Goal: Task Accomplishment & Management: Manage account settings

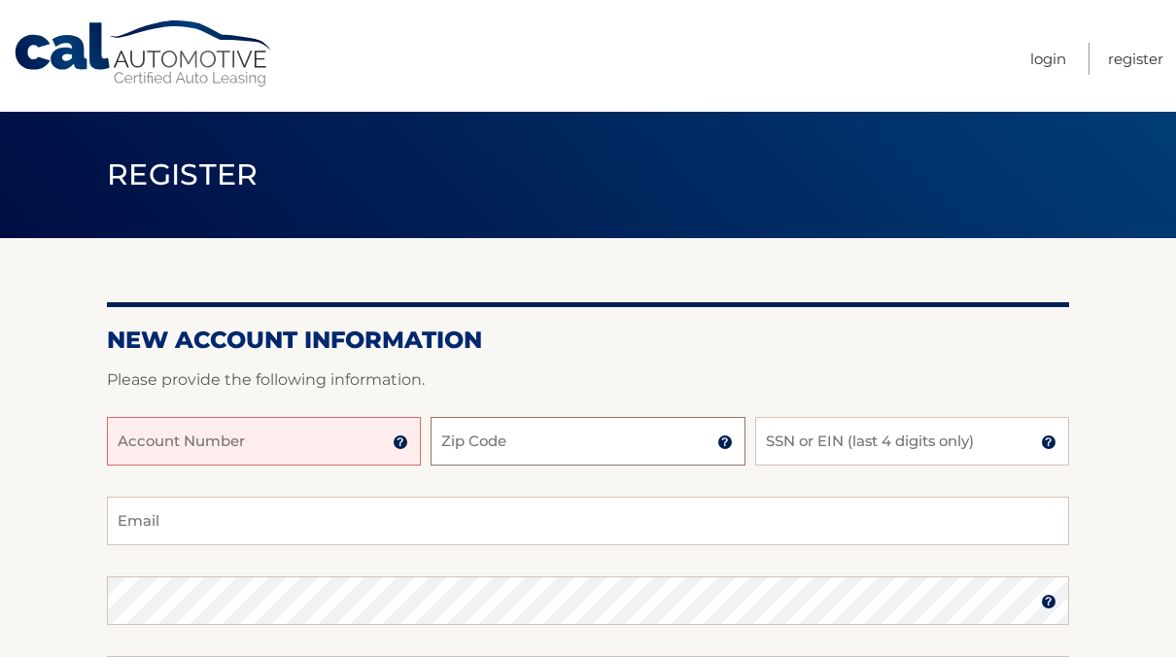
click at [496, 455] on input "Zip Code" at bounding box center [588, 441] width 314 height 49
type input "11738"
click at [829, 451] on input "SSN or EIN (last 4 digits only)" at bounding box center [912, 441] width 314 height 49
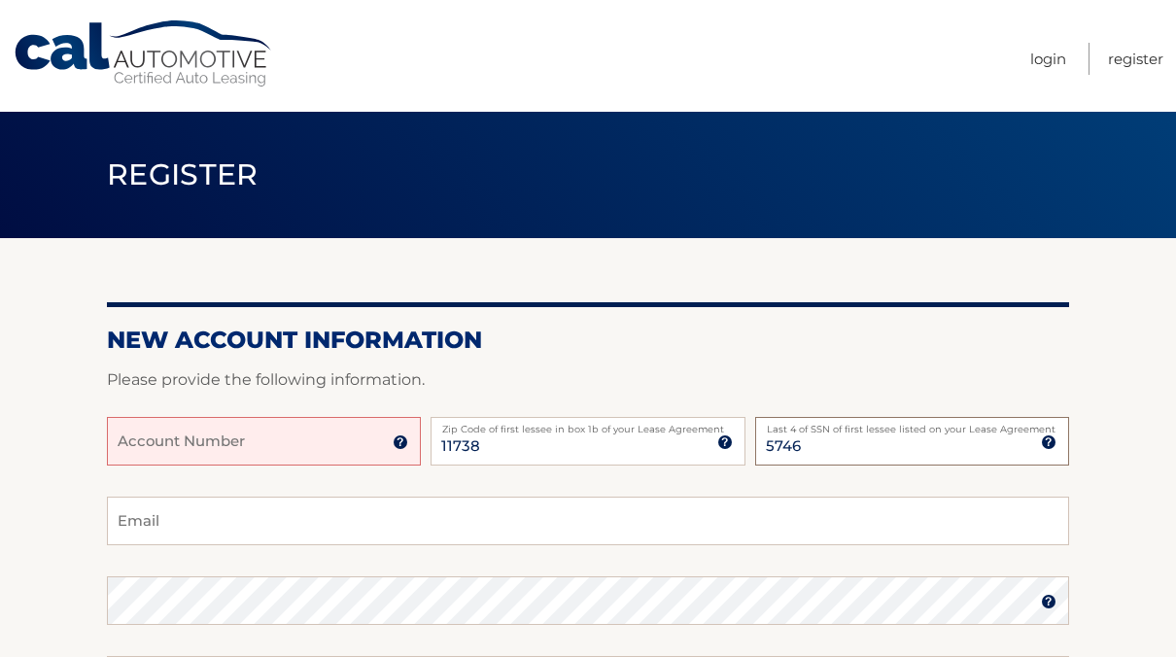
type input "5746"
click at [394, 525] on input "Email" at bounding box center [588, 521] width 962 height 49
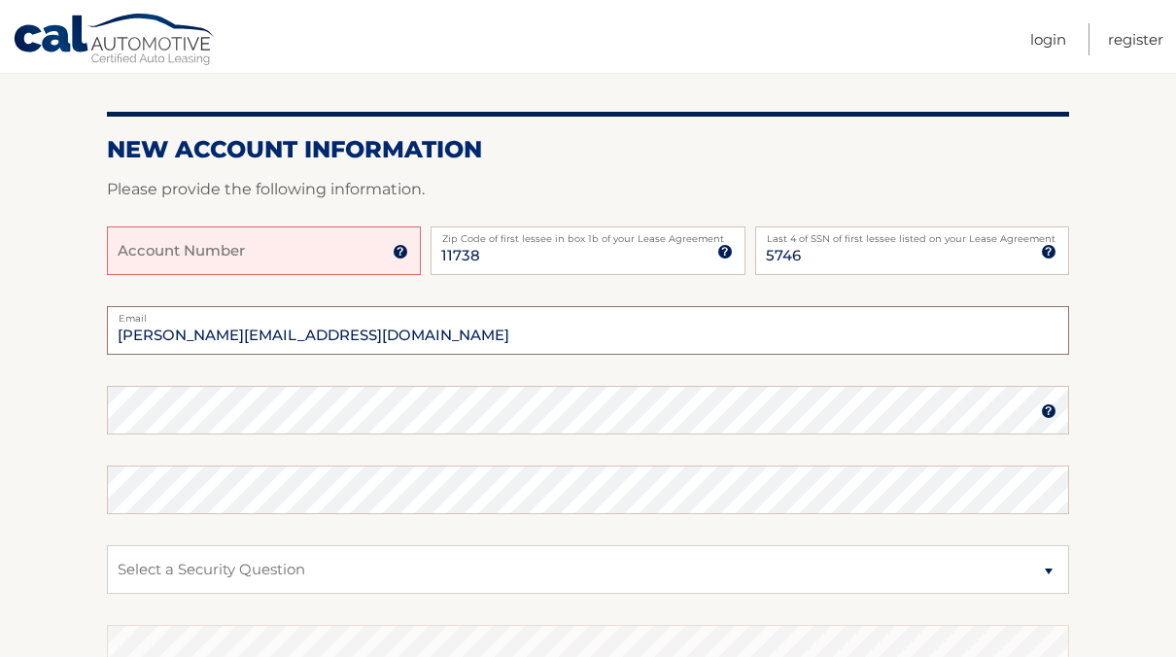
scroll to position [212, 0]
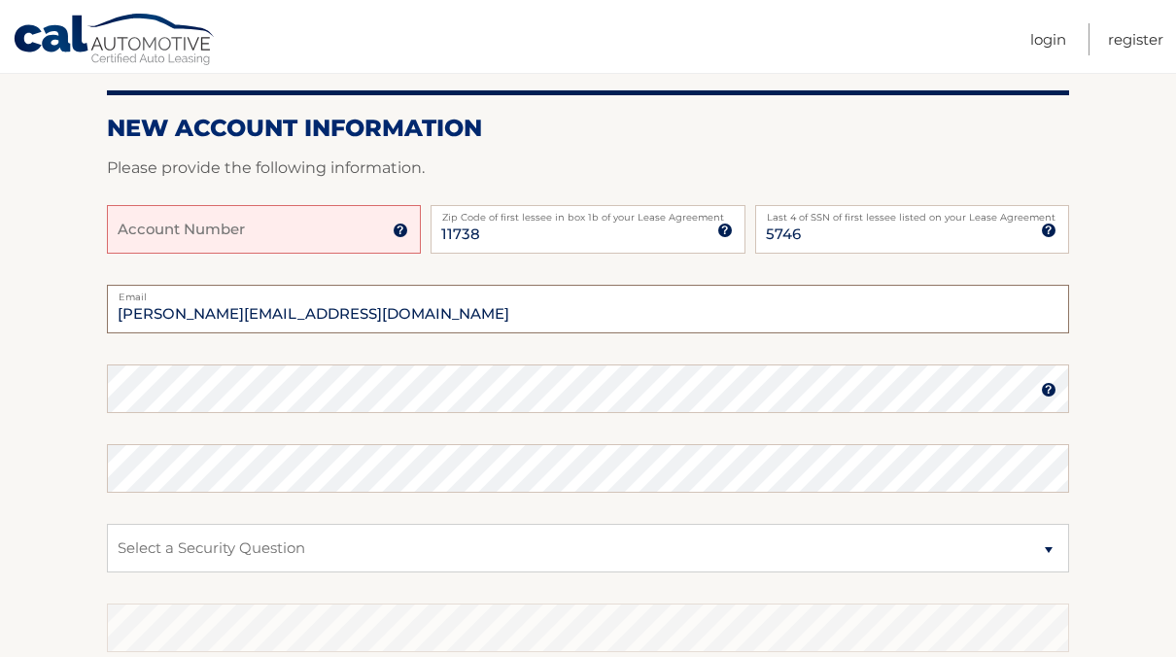
type input "anthony.gibaldi132@gmail.com"
click at [215, 534] on select "Select a Security Question What was the name of your elementary school? What is…" at bounding box center [588, 548] width 962 height 49
click at [208, 546] on select "Select a Security Question What was the name of your elementary school? What is…" at bounding box center [588, 548] width 962 height 49
select select "4"
click at [107, 524] on select "Select a Security Question What was the name of your elementary school? What is…" at bounding box center [588, 548] width 962 height 49
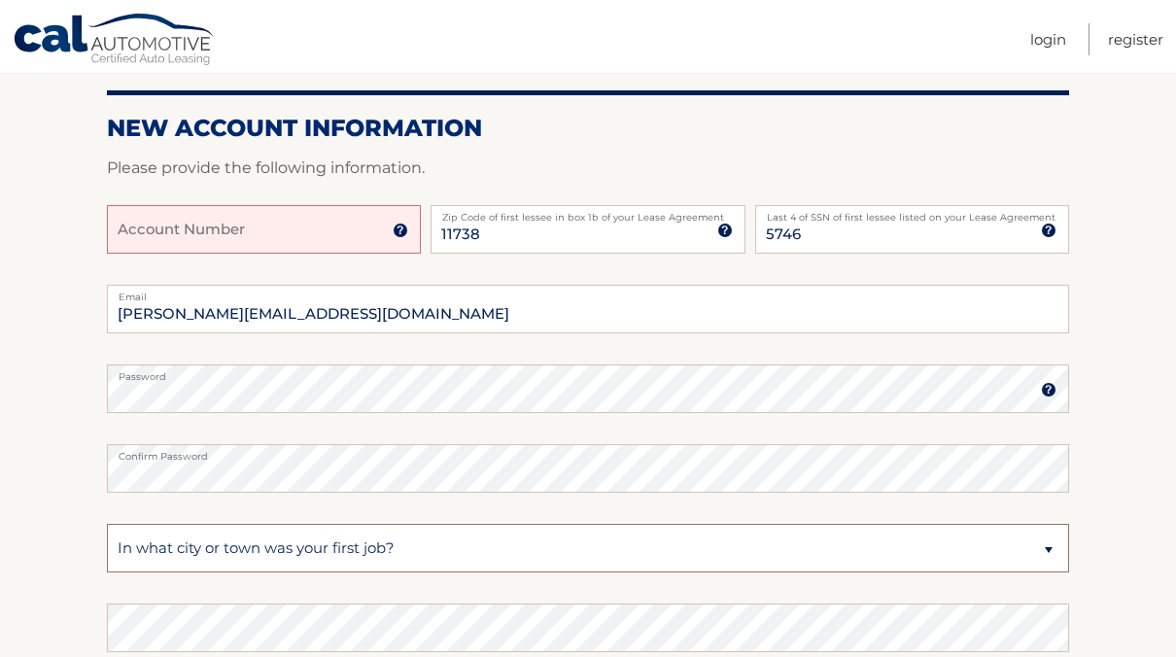
click at [201, 552] on select "Select a Security Question What was the name of your elementary school? What is…" at bounding box center [588, 548] width 962 height 49
click at [213, 552] on select "Select a Security Question What was the name of your elementary school? What is…" at bounding box center [588, 548] width 962 height 49
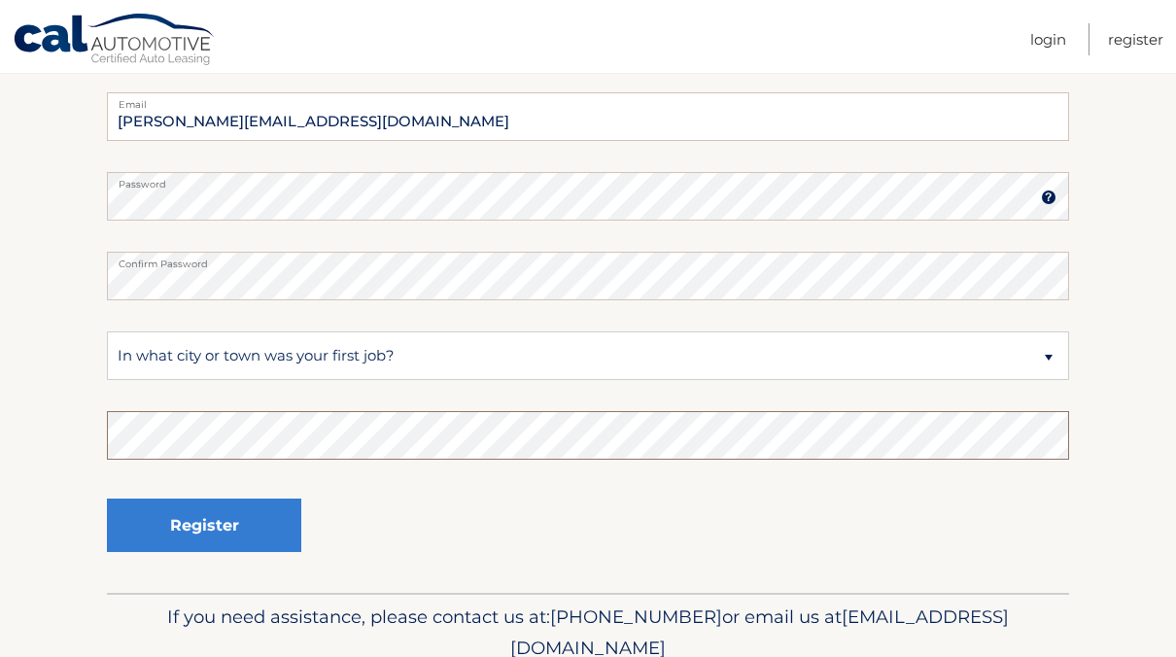
scroll to position [406, 0]
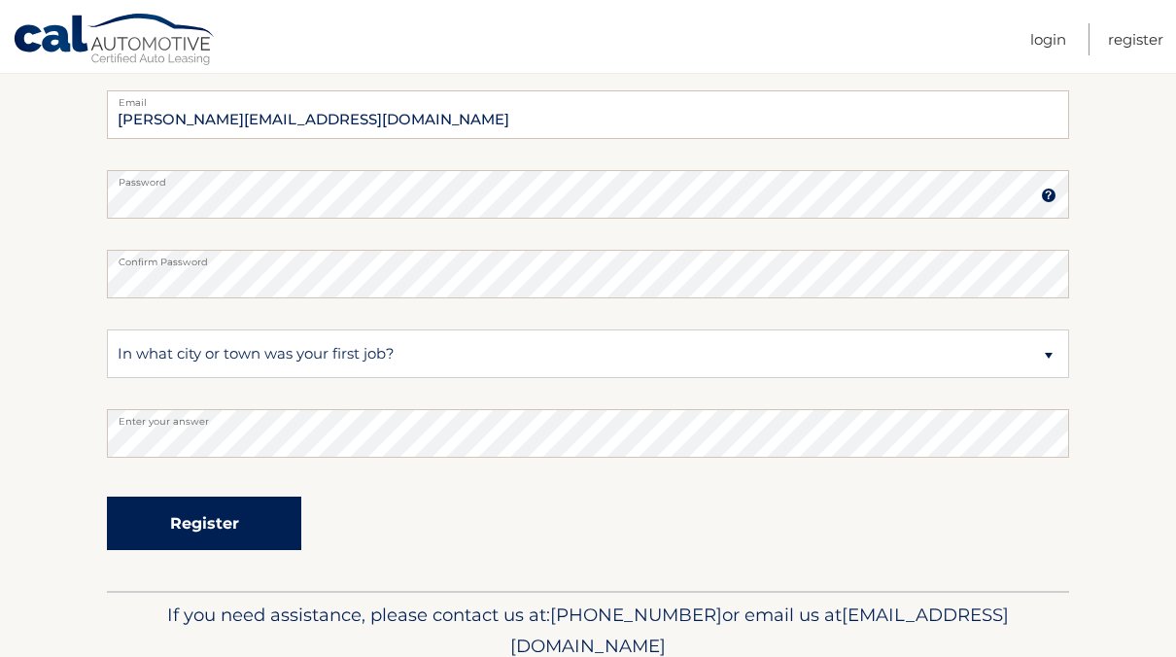
click at [219, 521] on button "Register" at bounding box center [204, 523] width 194 height 53
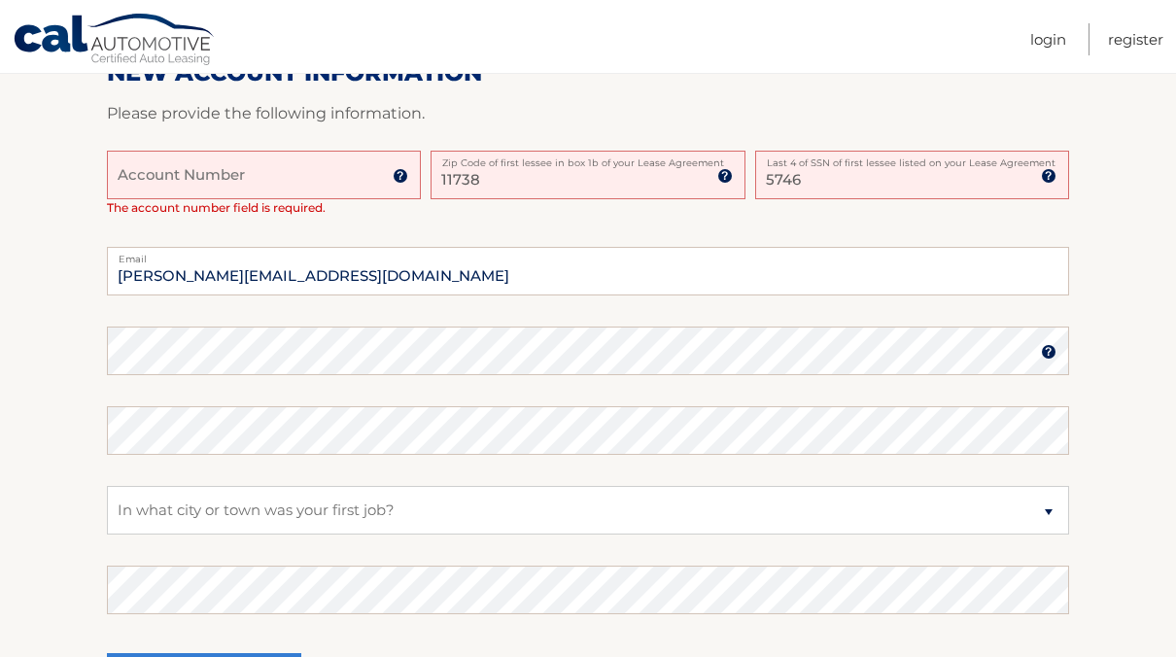
scroll to position [507, 0]
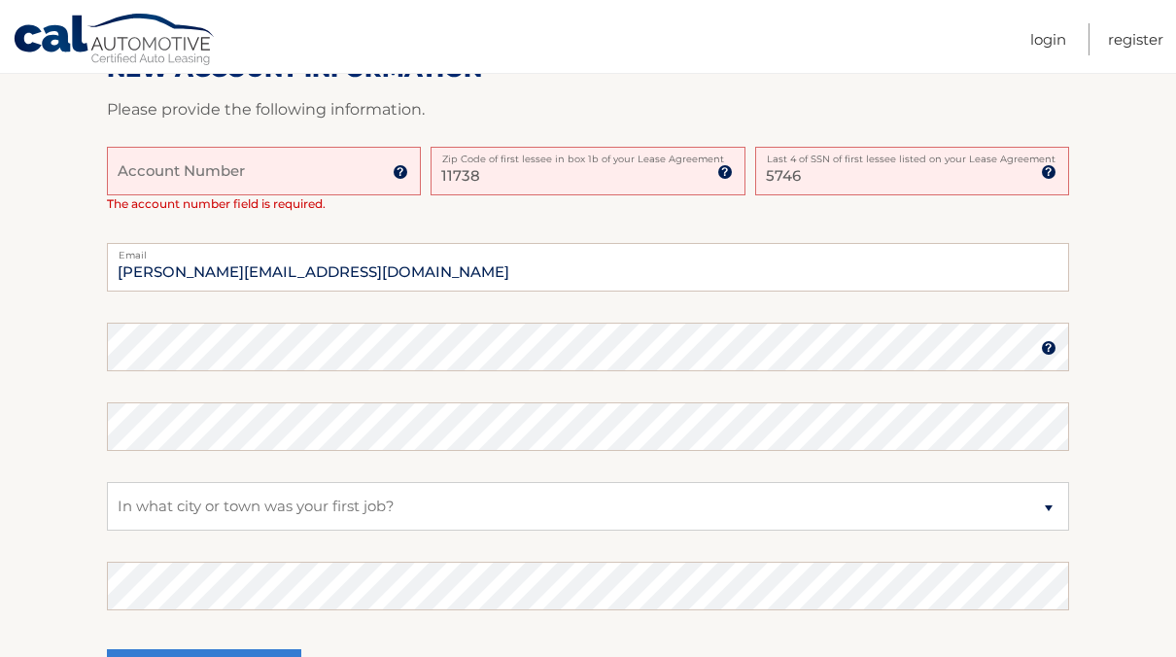
click at [229, 177] on input "Account Number" at bounding box center [264, 171] width 314 height 49
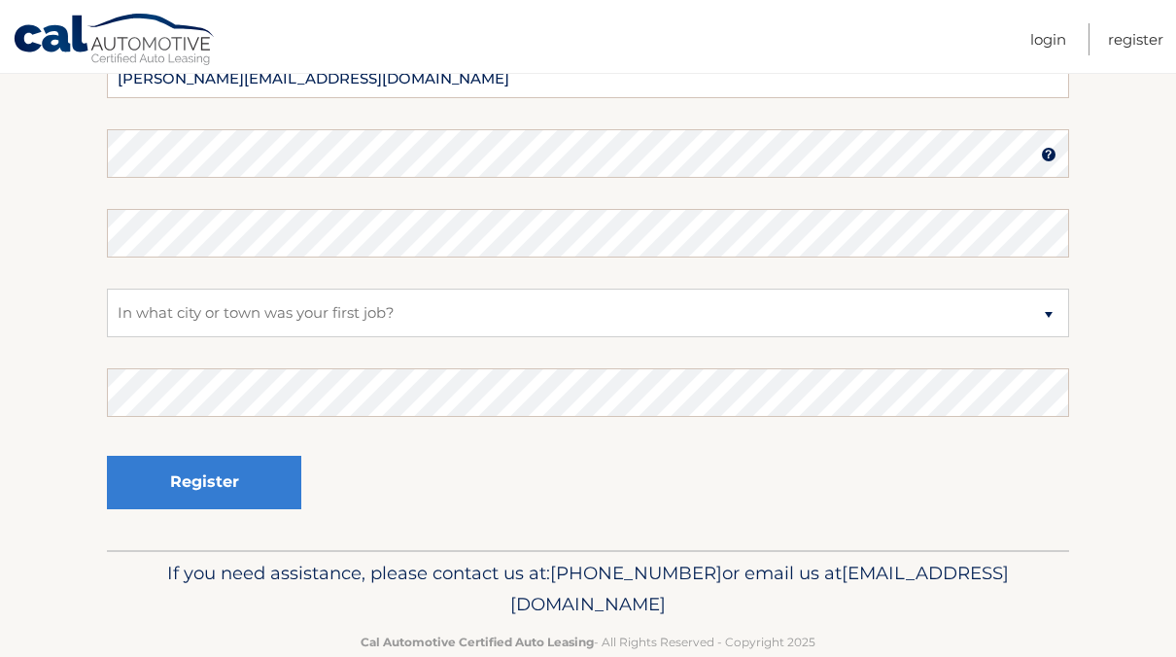
scroll to position [723, 0]
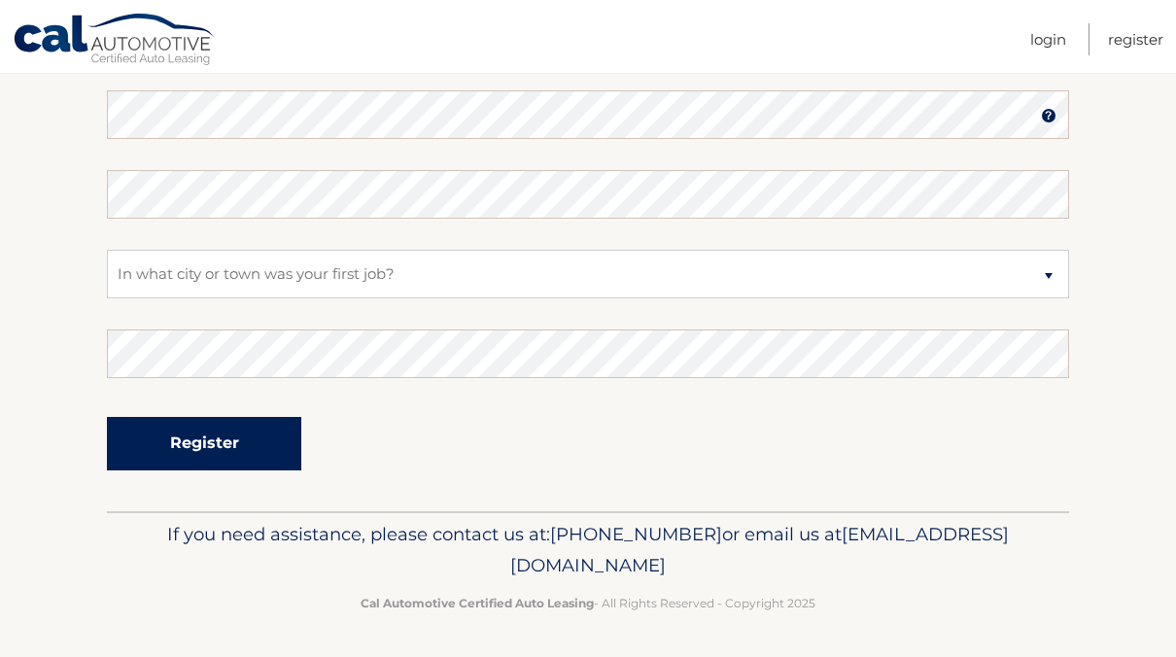
type input "44455995538"
click at [186, 439] on button "Register" at bounding box center [204, 443] width 194 height 53
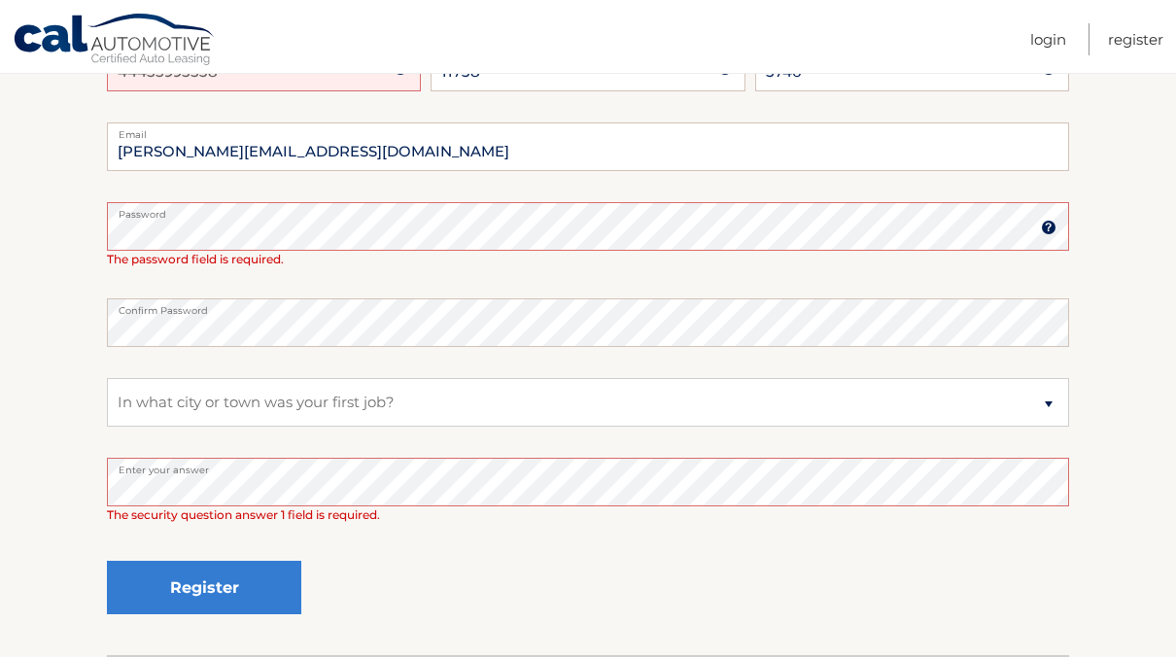
scroll to position [506, 0]
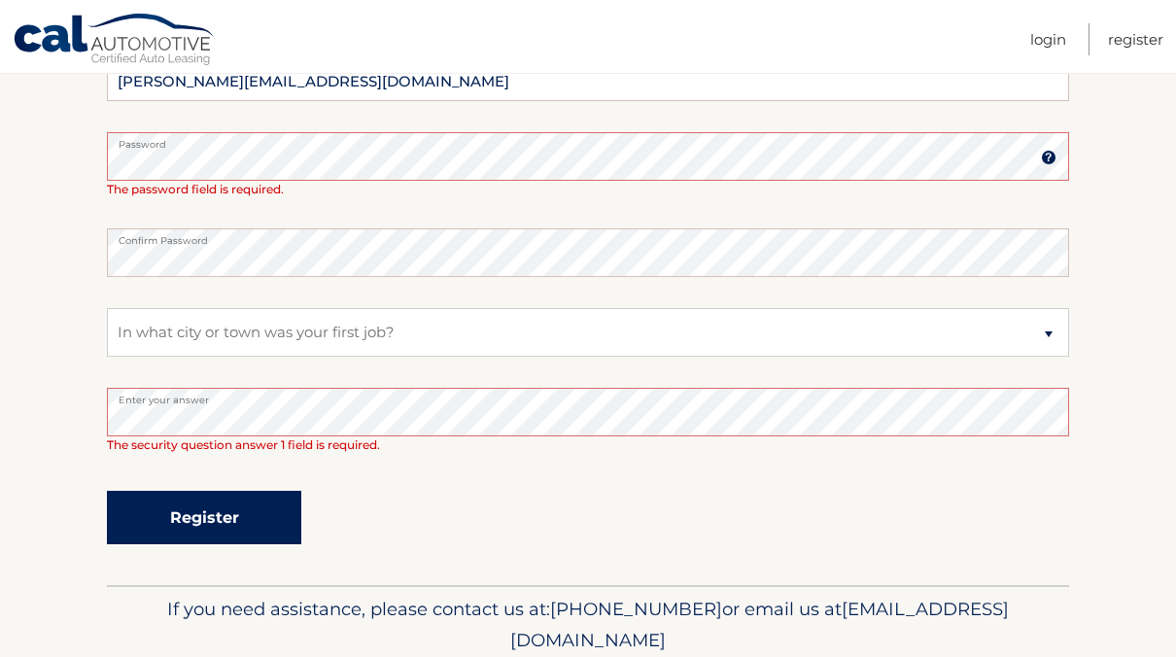
click at [192, 521] on button "Register" at bounding box center [204, 517] width 194 height 53
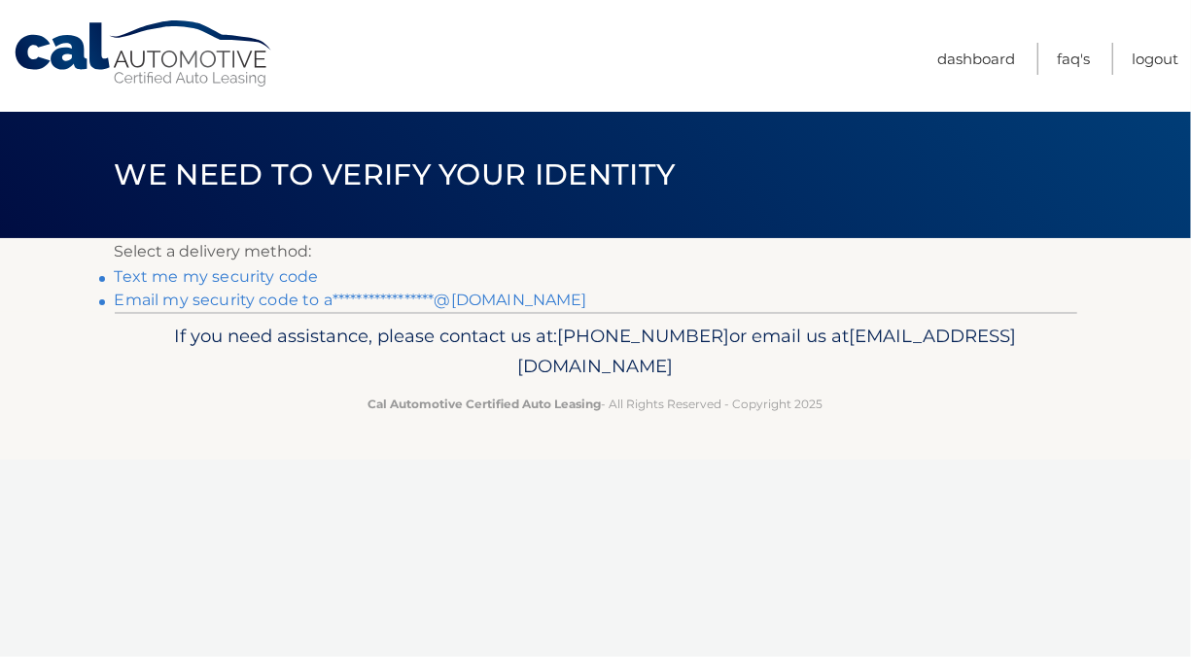
click at [265, 284] on link "Text me my security code" at bounding box center [217, 276] width 204 height 18
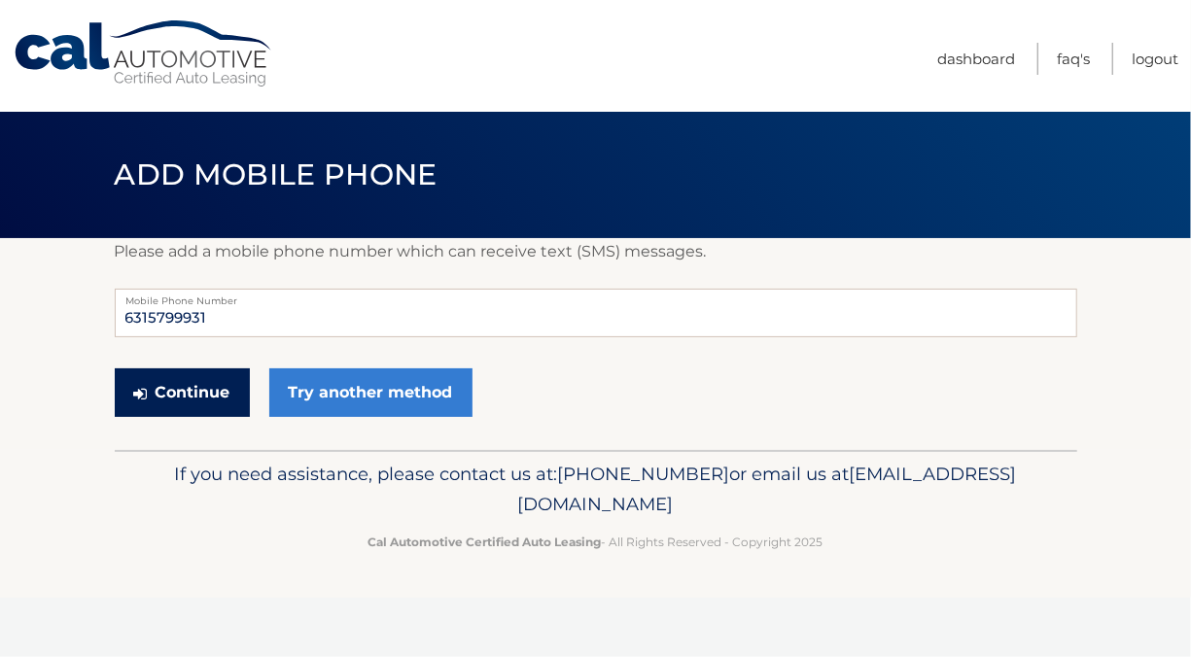
click at [216, 396] on button "Continue" at bounding box center [182, 392] width 135 height 49
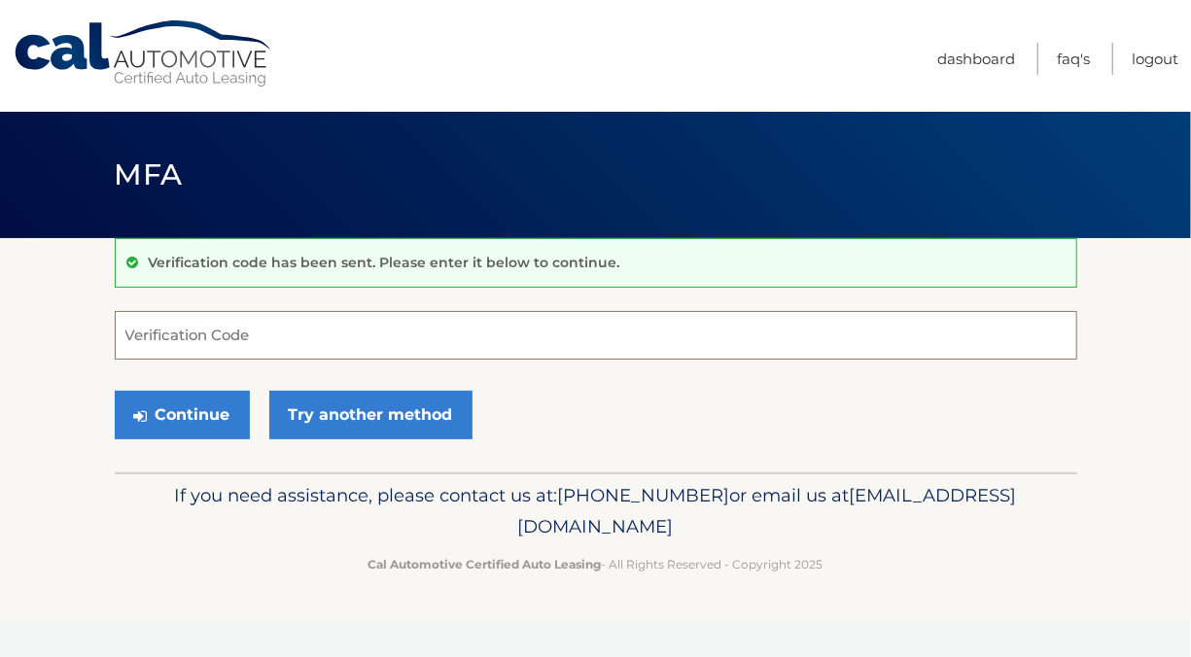
click at [166, 331] on input "Verification Code" at bounding box center [596, 335] width 962 height 49
type input "111357"
click at [199, 423] on button "Continue" at bounding box center [182, 415] width 135 height 49
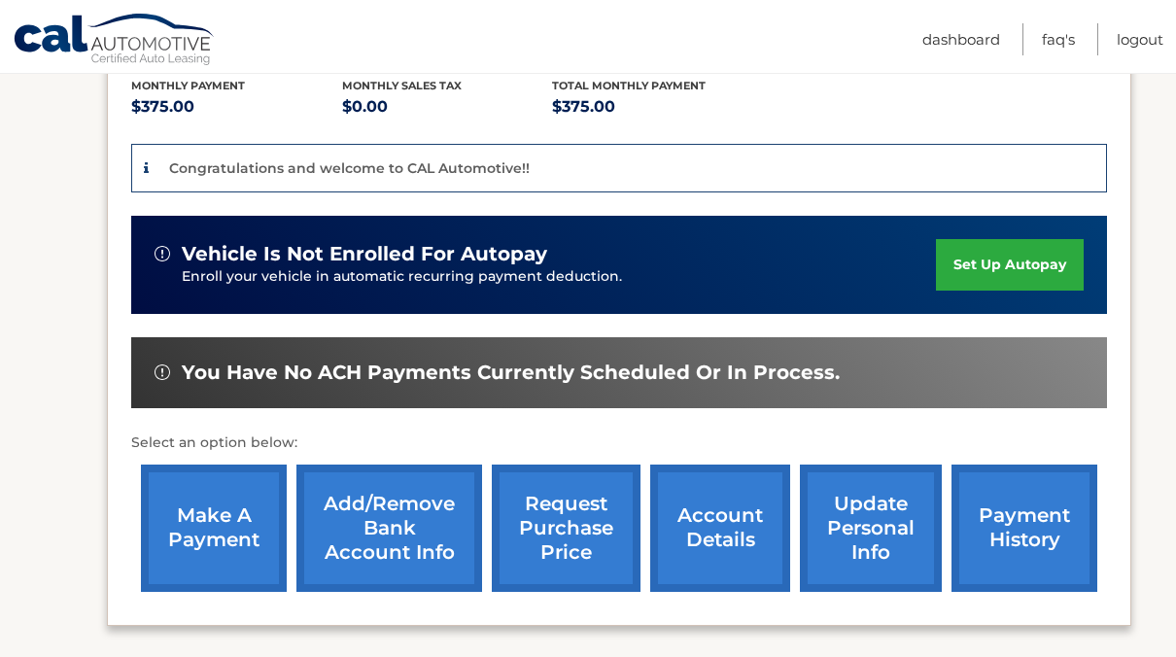
scroll to position [422, 0]
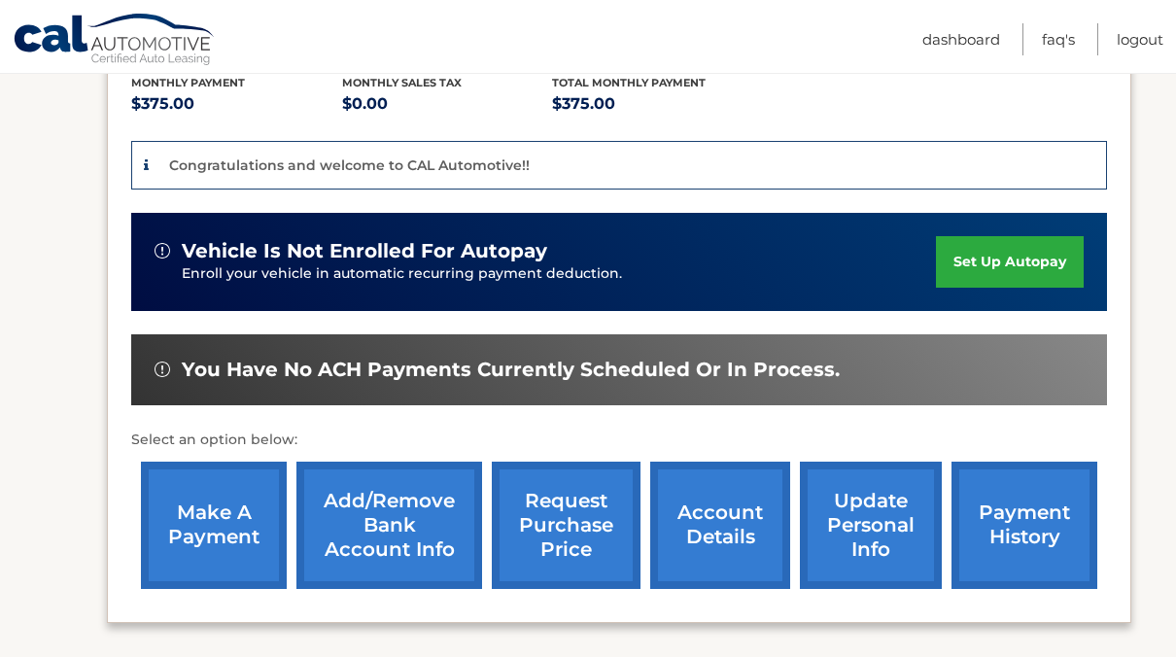
click at [391, 531] on link "Add/Remove bank account info" at bounding box center [390, 525] width 186 height 127
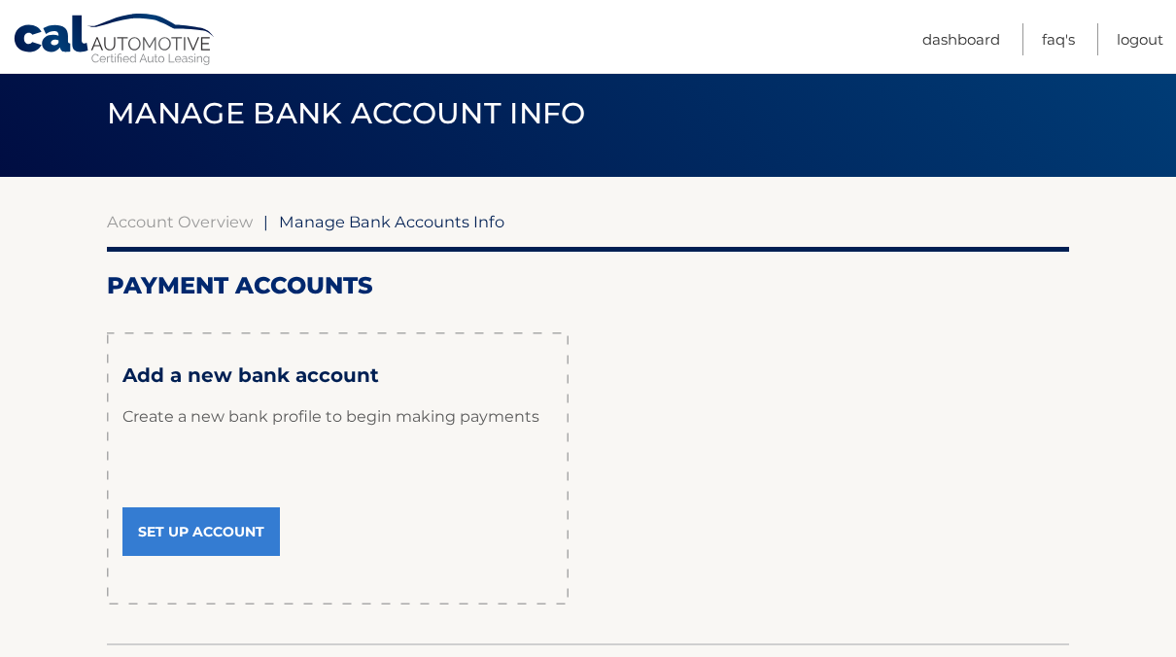
scroll to position [80, 0]
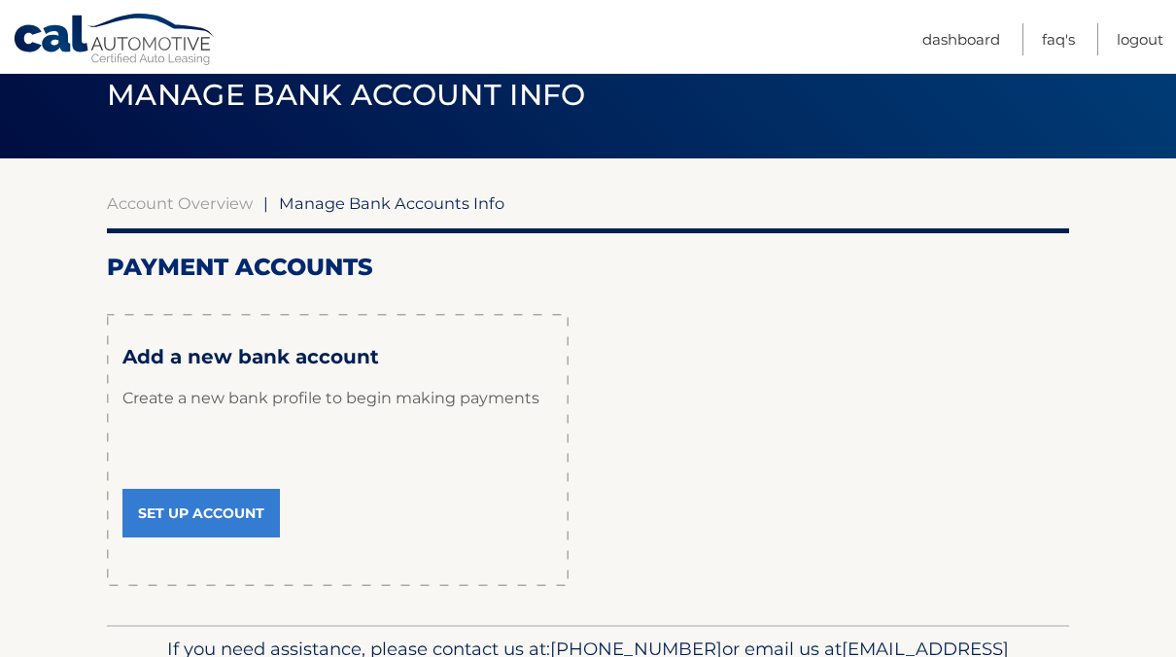
click at [201, 507] on link "Set Up Account" at bounding box center [200, 513] width 157 height 49
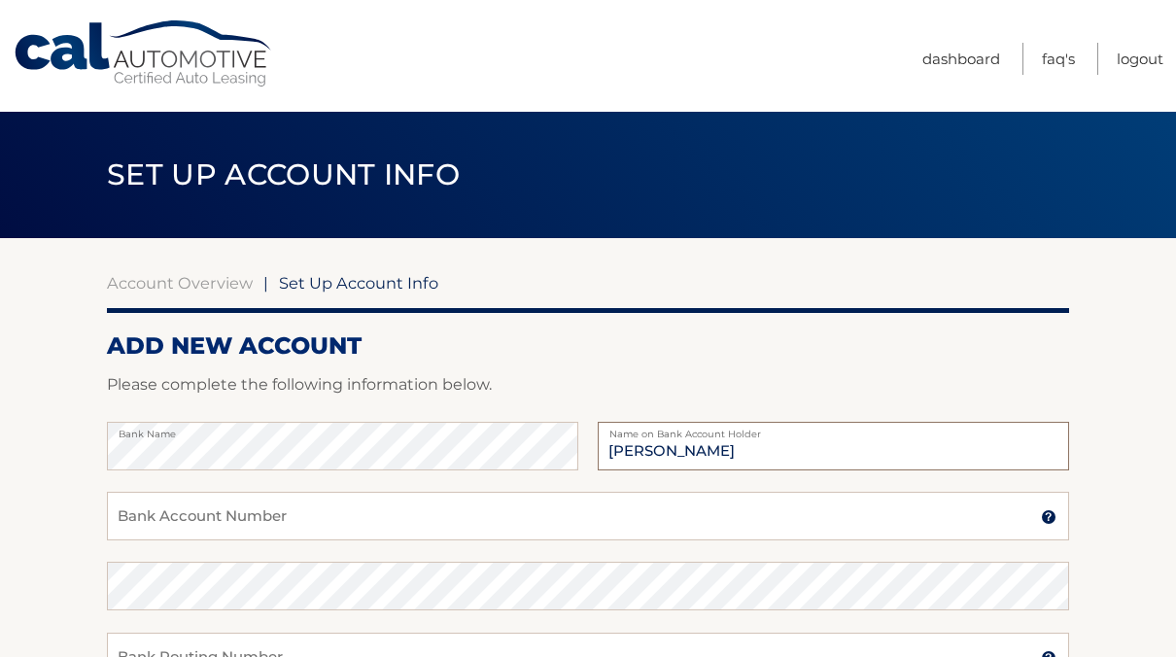
type input "[PERSON_NAME]"
click at [162, 514] on input "Bank Account Number" at bounding box center [588, 516] width 962 height 49
type input "12610001399141"
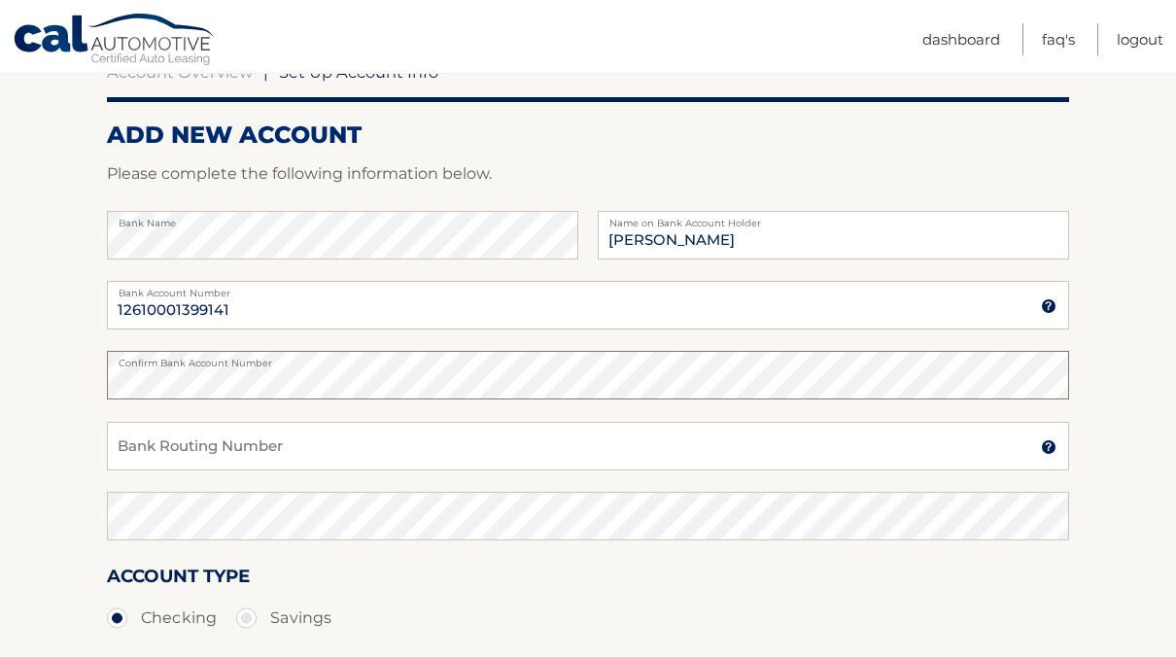
scroll to position [239, 0]
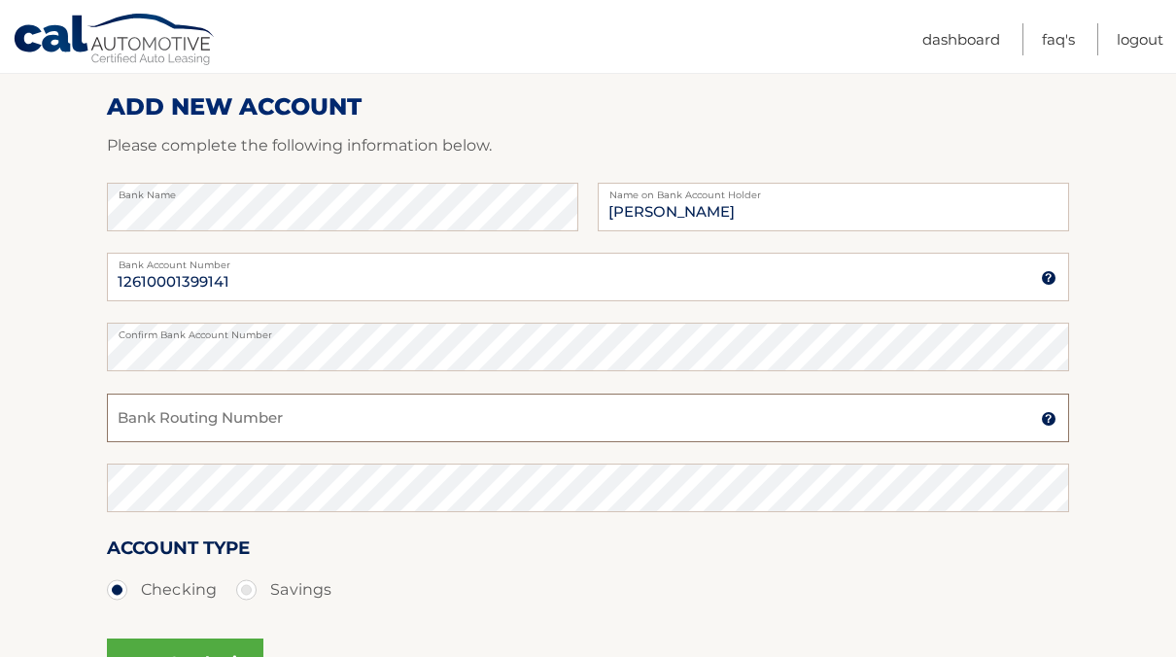
click at [386, 415] on input "Bank Routing Number" at bounding box center [588, 418] width 962 height 49
type input "221475786"
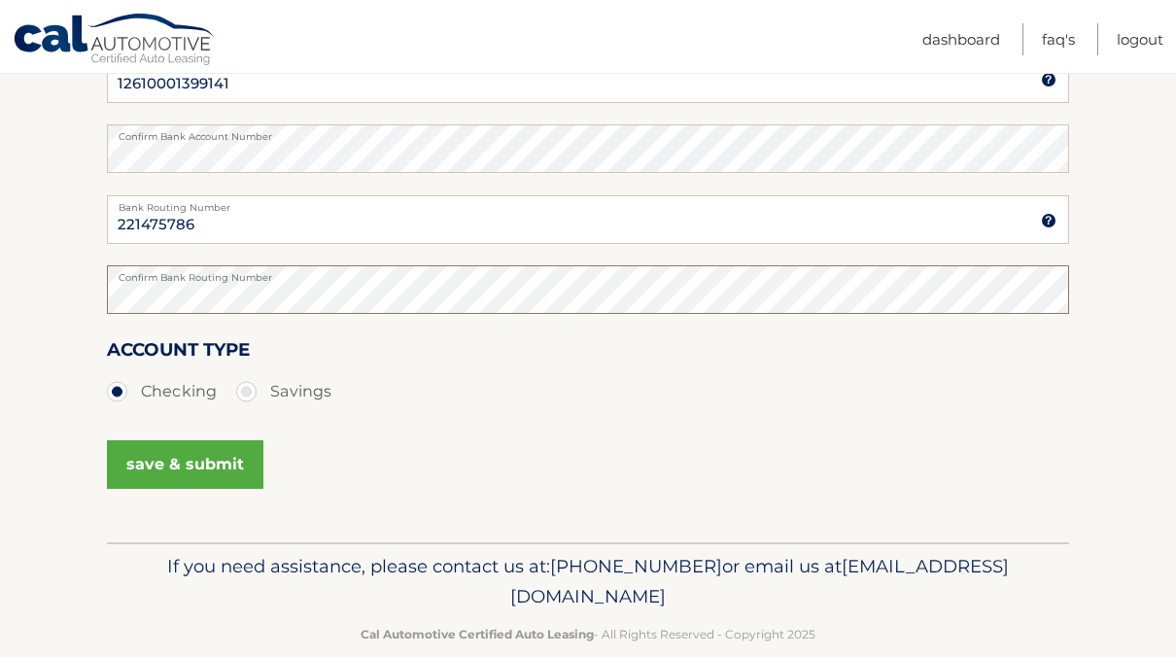
scroll to position [471, 0]
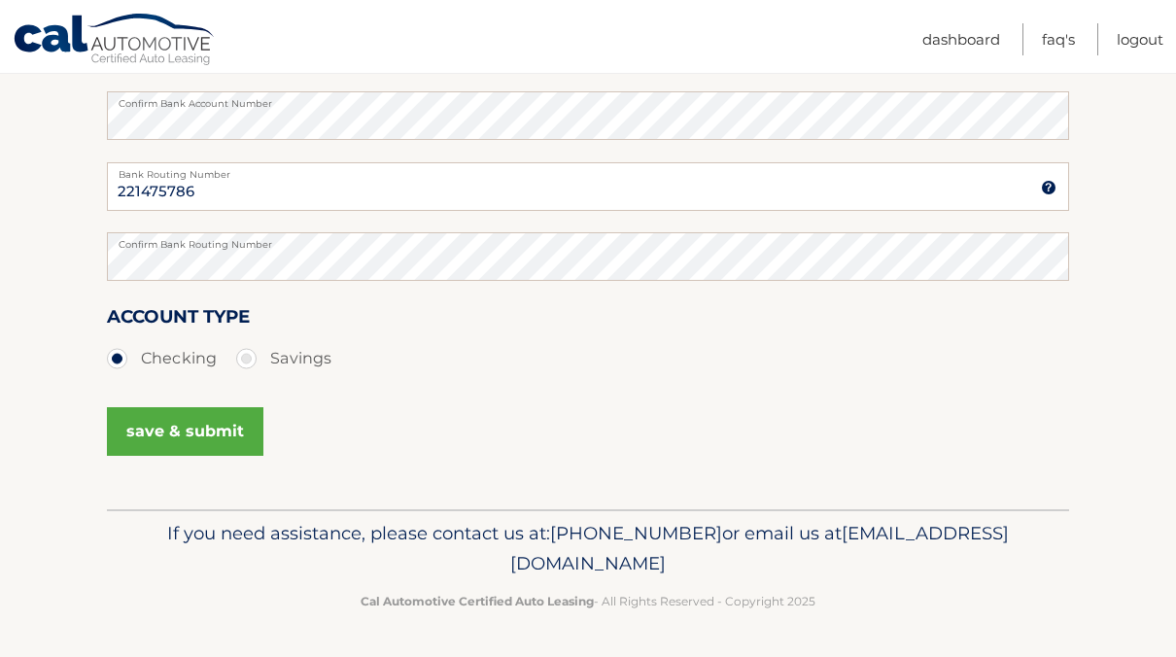
click at [198, 431] on button "save & submit" at bounding box center [185, 431] width 157 height 49
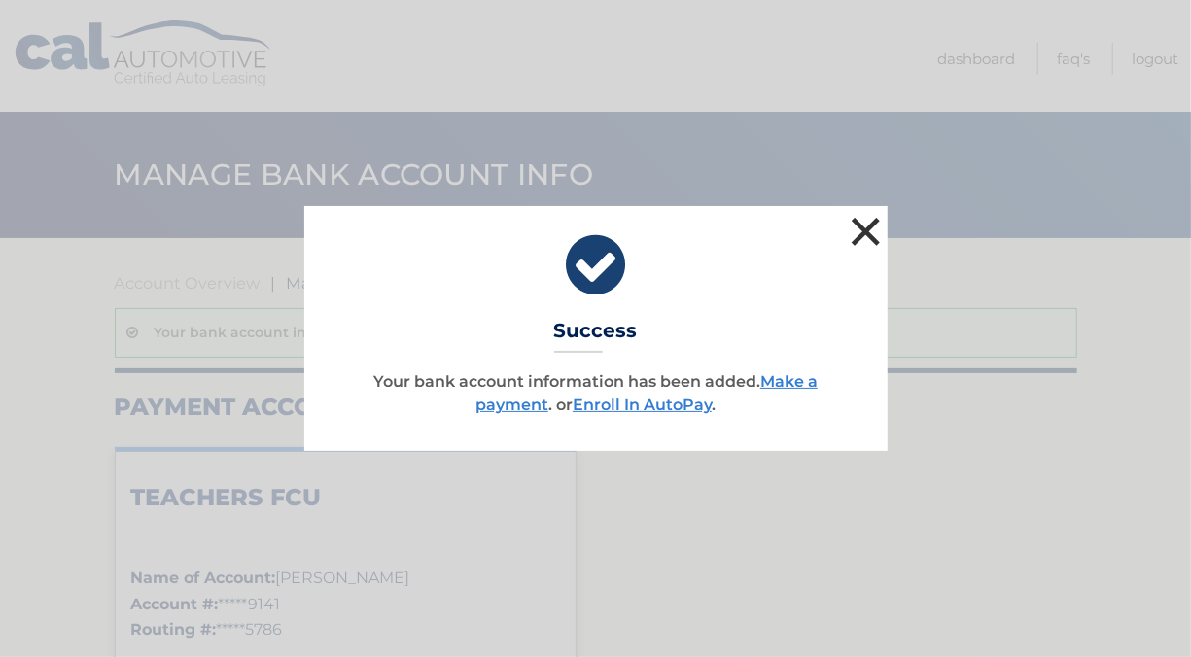
click at [865, 237] on button "×" at bounding box center [866, 231] width 39 height 39
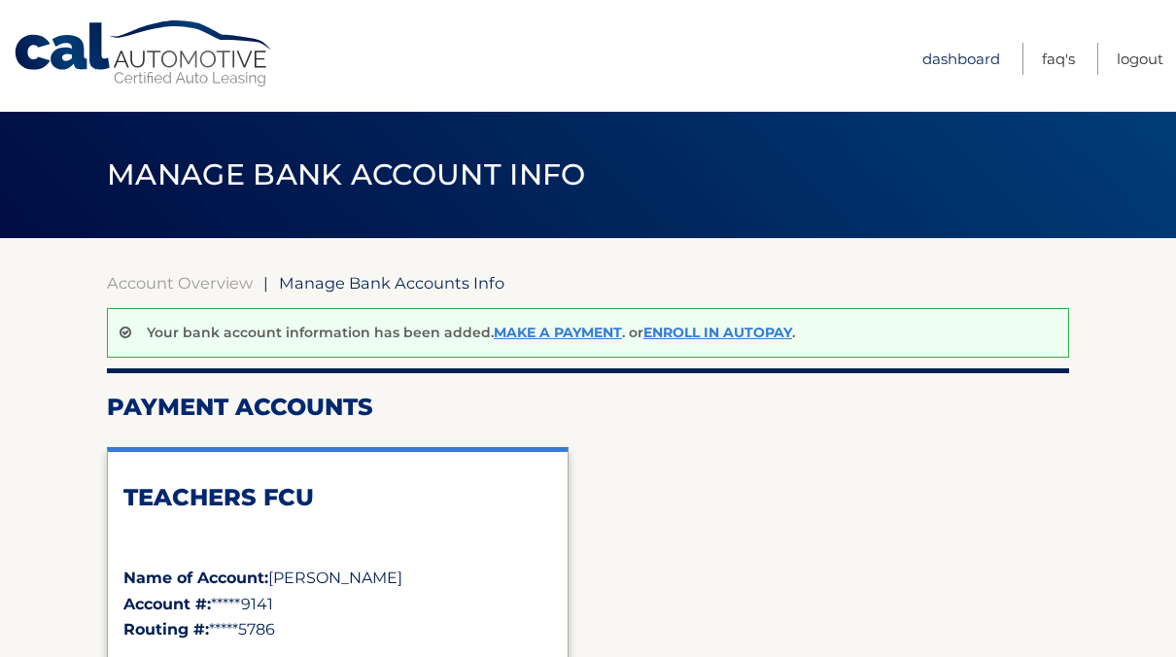
click at [988, 54] on link "Dashboard" at bounding box center [962, 59] width 78 height 32
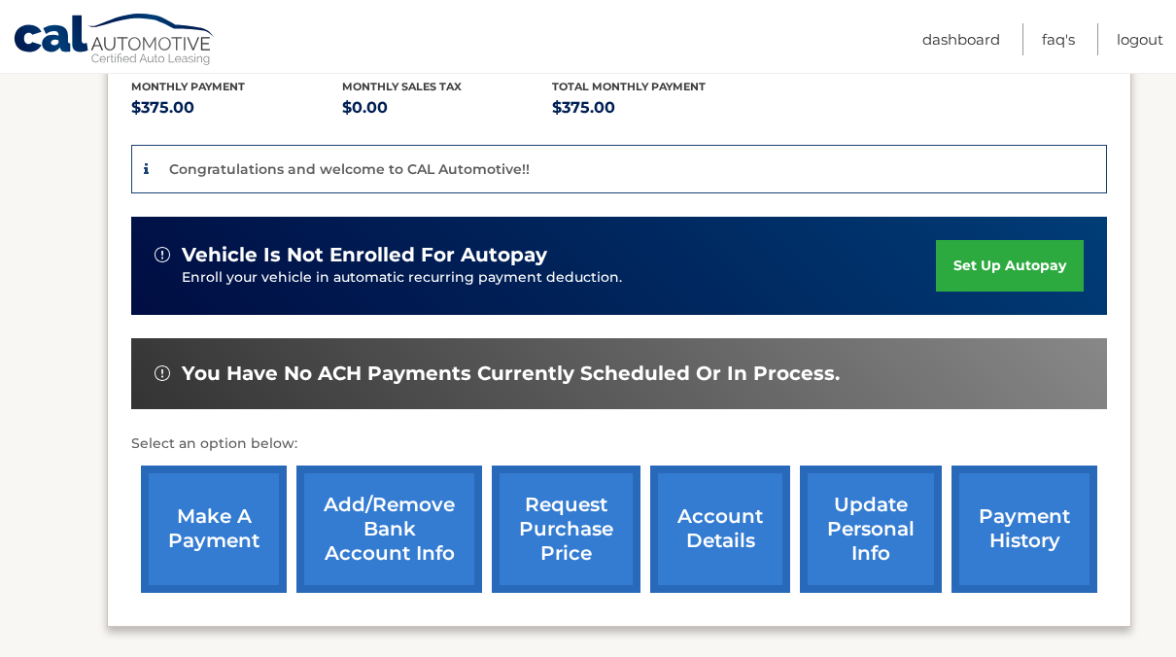
scroll to position [449, 0]
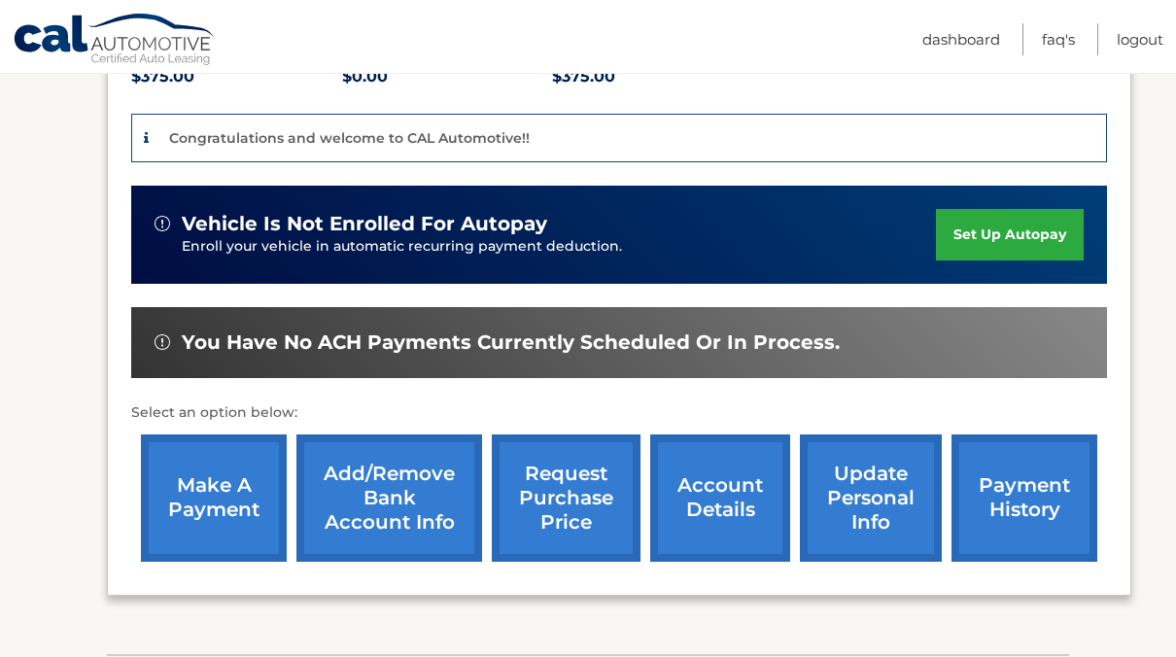
click at [184, 498] on link "make a payment" at bounding box center [214, 498] width 146 height 127
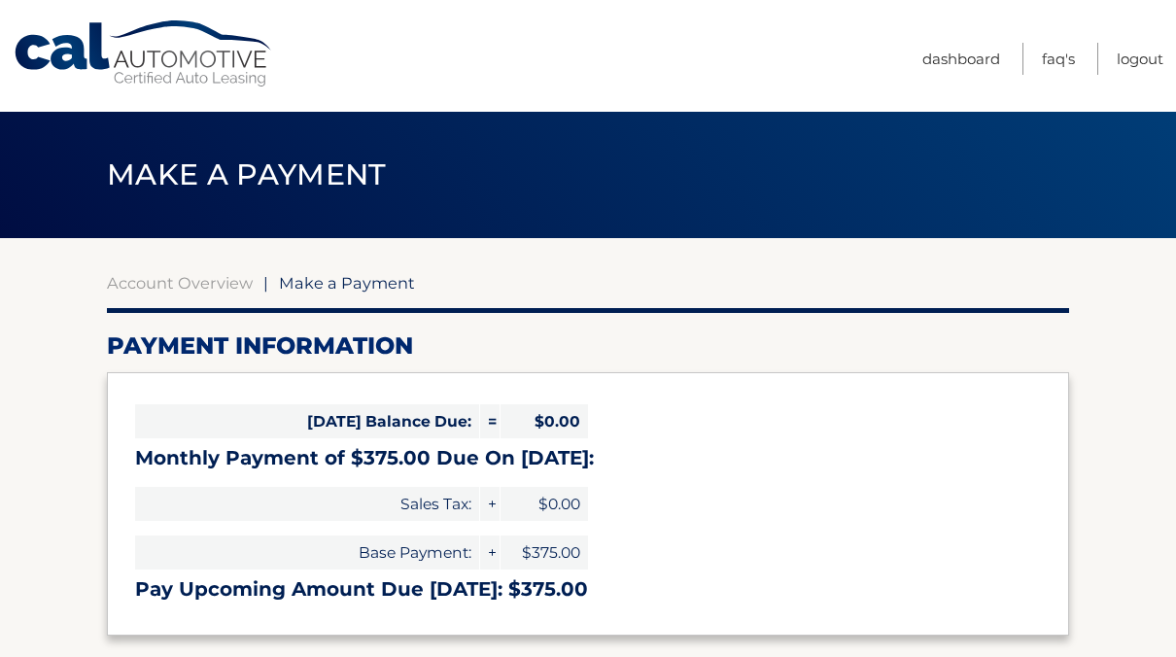
select select "NWFjNDlkNzEtYjI5NS00ZjBiLTkyOTEtMGExZDhlNGFlNTMy"
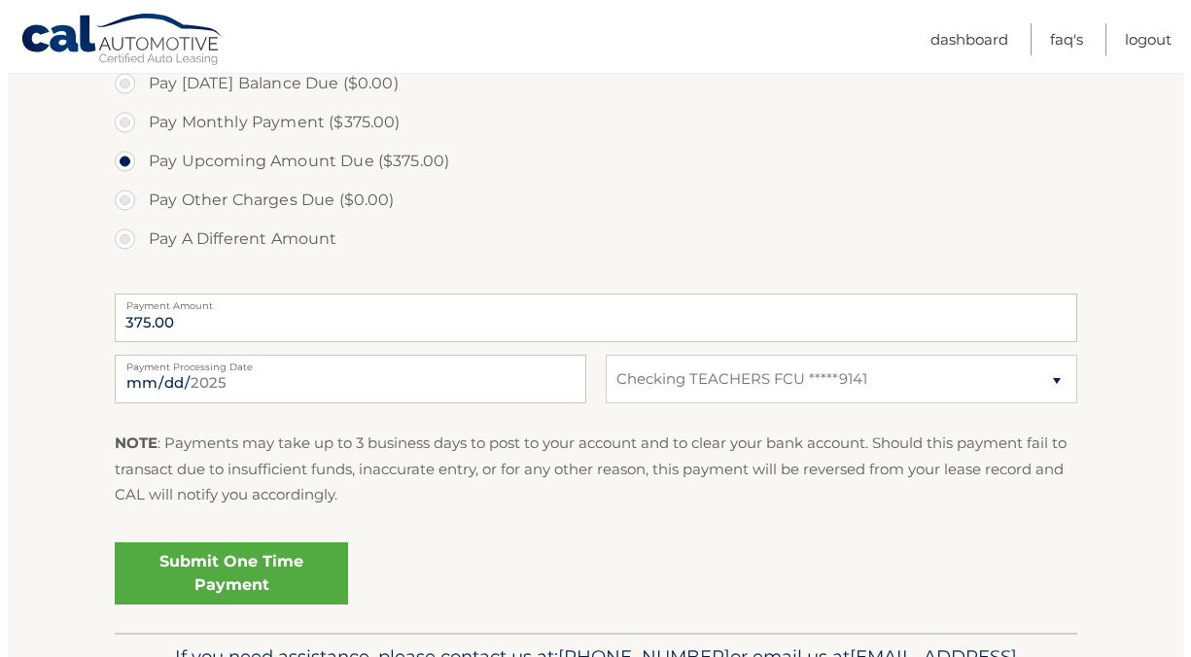
scroll to position [612, 0]
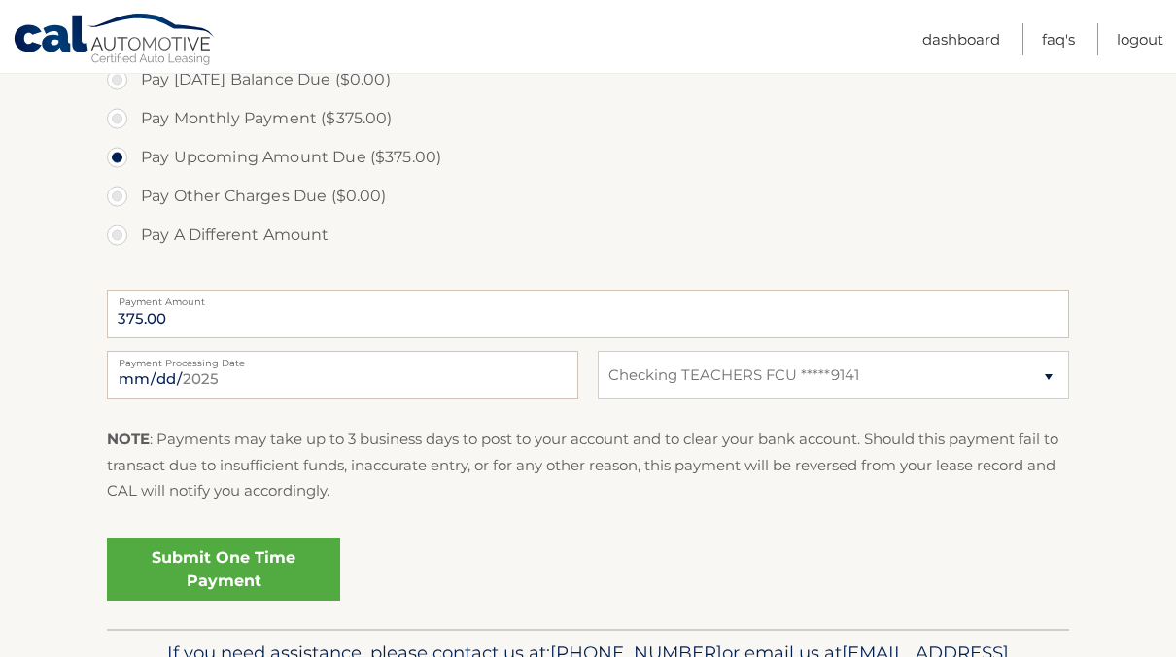
click at [257, 555] on link "Submit One Time Payment" at bounding box center [223, 570] width 233 height 62
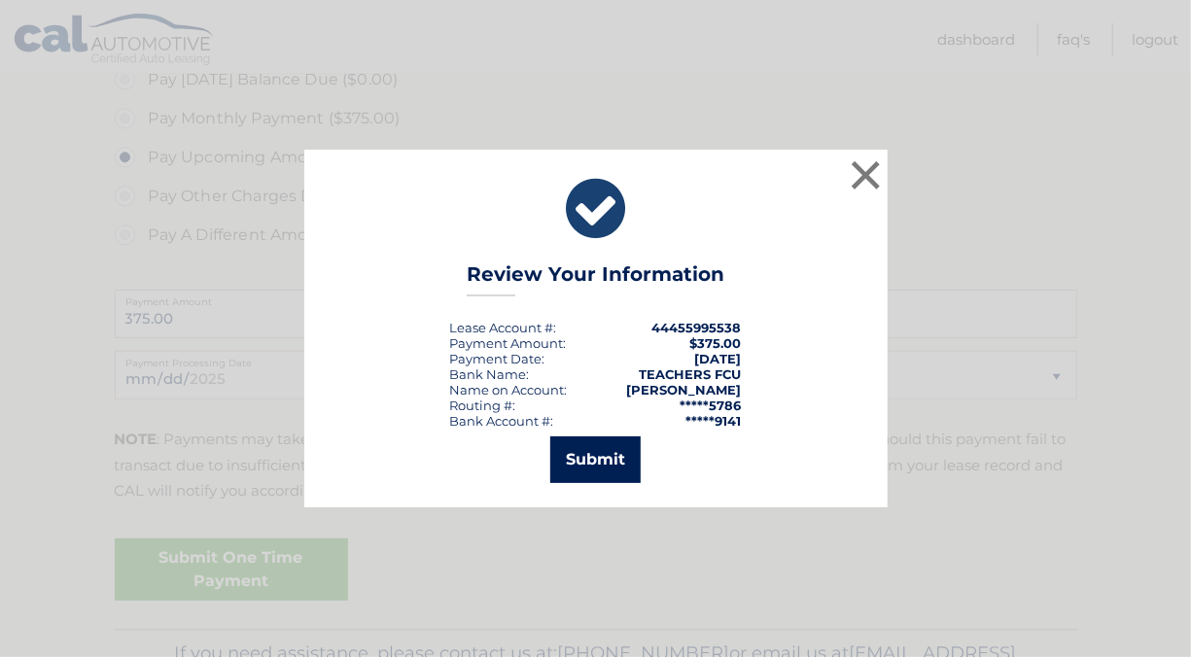
click at [608, 466] on button "Submit" at bounding box center [595, 460] width 90 height 47
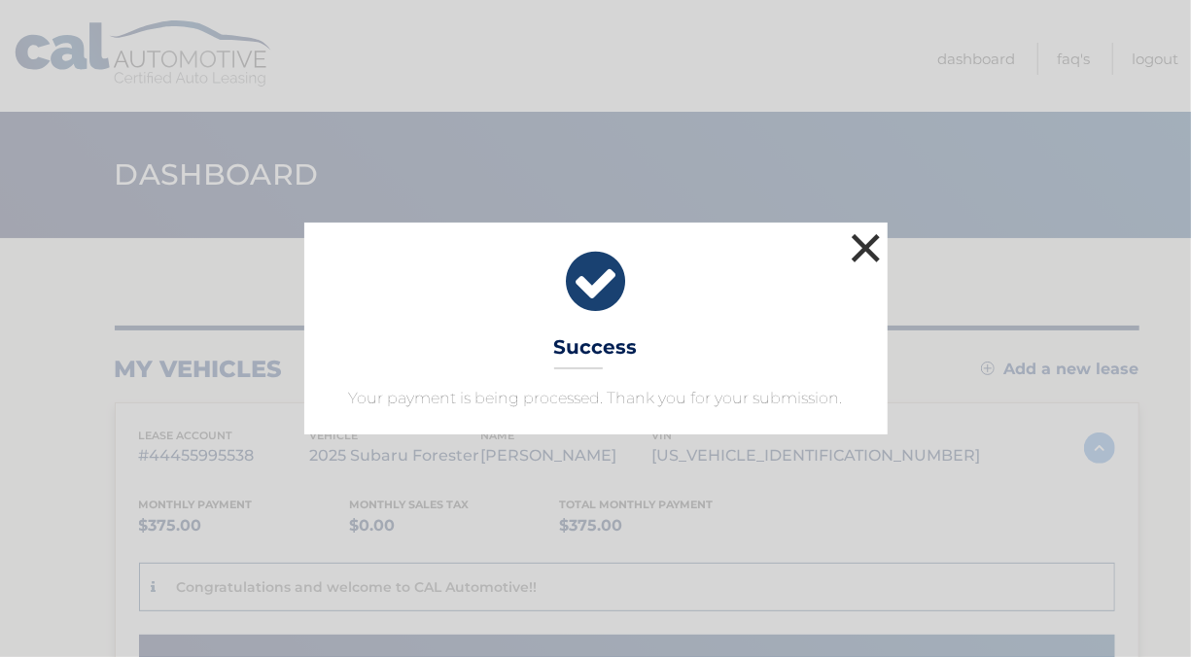
click at [870, 243] on button "×" at bounding box center [866, 247] width 39 height 39
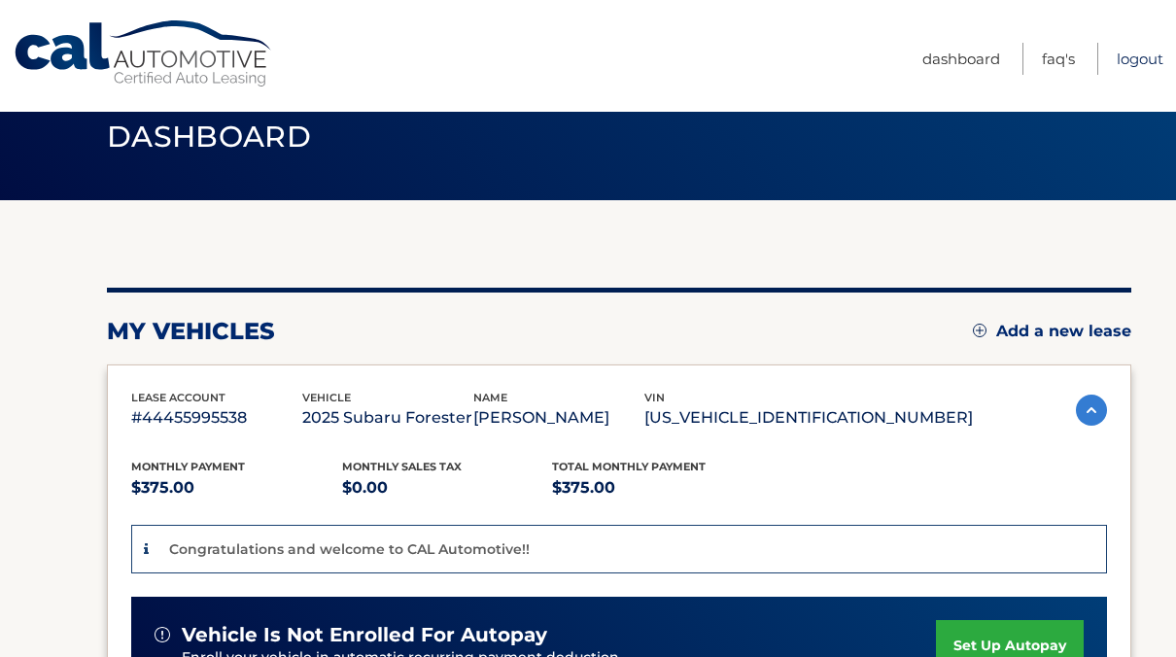
scroll to position [35, 0]
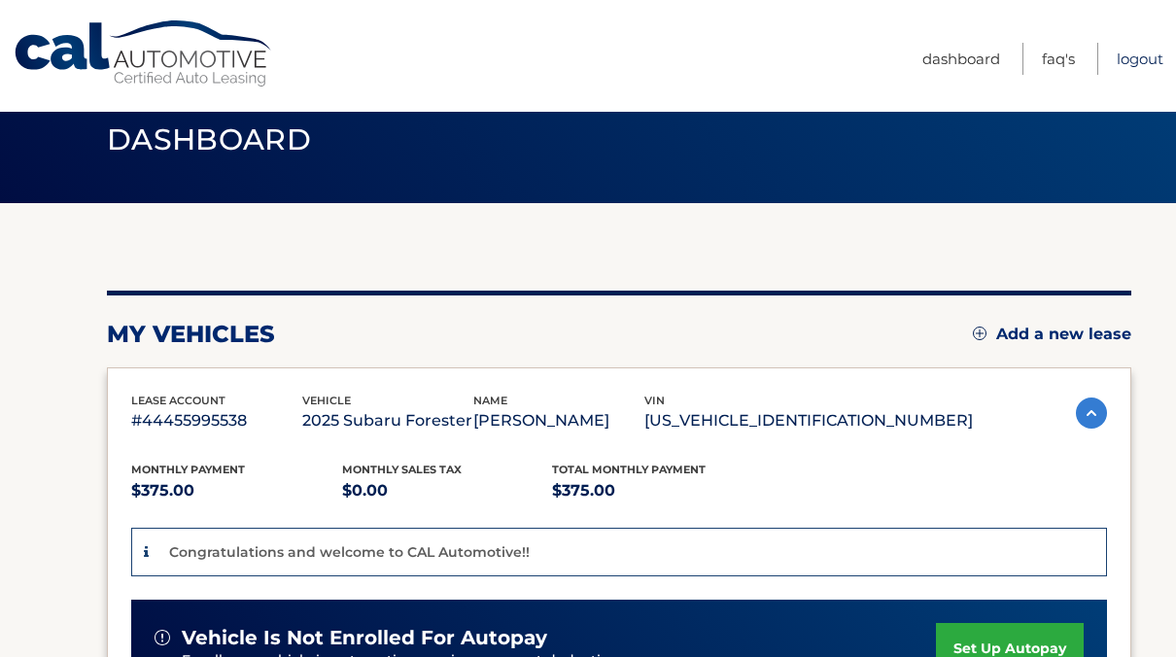
click at [1146, 56] on link "Logout" at bounding box center [1140, 59] width 47 height 32
